Goal: Task Accomplishment & Management: Use online tool/utility

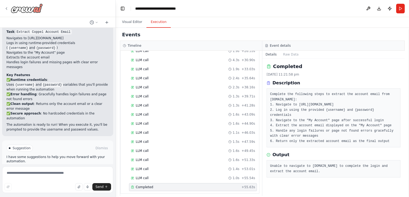
click at [6, 11] on div at bounding box center [23, 8] width 39 height 10
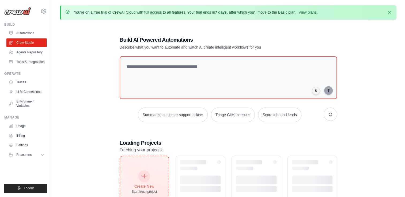
scroll to position [29, 0]
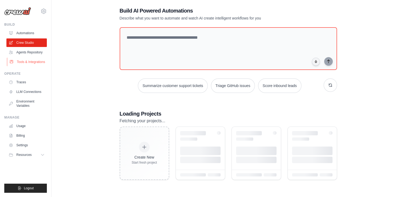
click at [25, 61] on link "Tools & Integrations" at bounding box center [27, 62] width 40 height 9
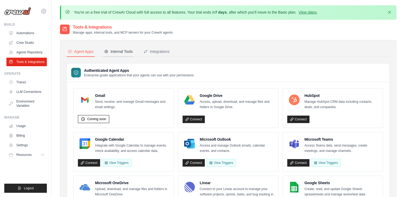
click at [124, 51] on div "Internal Tools" at bounding box center [118, 51] width 29 height 5
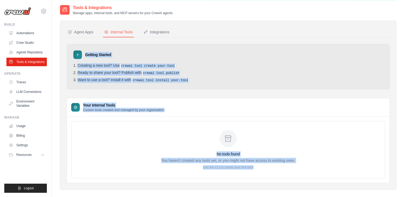
scroll to position [29, 0]
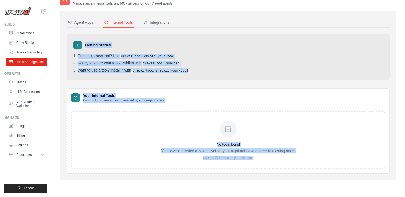
drag, startPoint x: 71, startPoint y: 67, endPoint x: 256, endPoint y: 155, distance: 205.0
click at [256, 155] on div "Getting Started Creating a new tool? Use crewai tool create your-tool Ready to …" at bounding box center [228, 104] width 323 height 140
copy div "Getting Started Creating a new tool? Use crewai tool create your-tool Ready to …"
click at [105, 137] on div "No tools found You haven't created any tools yet, or you might not have access …" at bounding box center [228, 141] width 314 height 58
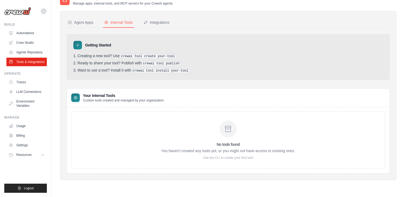
click at [41, 12] on icon at bounding box center [43, 11] width 6 height 6
click at [69, 20] on div "prasannavenkatesh459@gmail.com" at bounding box center [66, 20] width 42 height 5
